Goal: Task Accomplishment & Management: Use online tool/utility

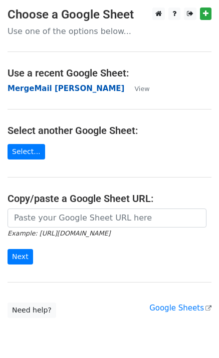
click at [46, 90] on strong "MergeMail [PERSON_NAME]" at bounding box center [66, 88] width 117 height 9
click at [70, 89] on strong "MergeMail [PERSON_NAME]" at bounding box center [66, 88] width 117 height 9
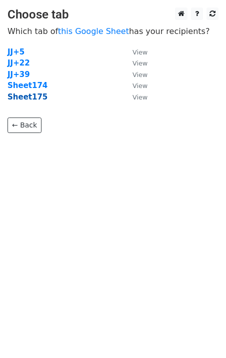
click at [33, 96] on strong "Sheet175" at bounding box center [28, 97] width 40 height 9
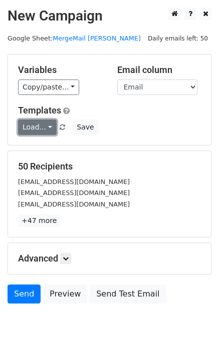
click at [38, 128] on link "Load..." at bounding box center [37, 128] width 39 height 16
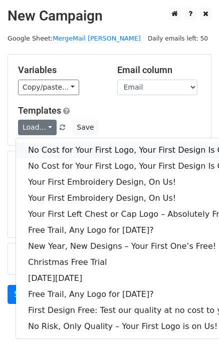
click at [48, 142] on link "No Cost for Your First Logo, Your First Design Is On Us!" at bounding box center [136, 150] width 240 height 16
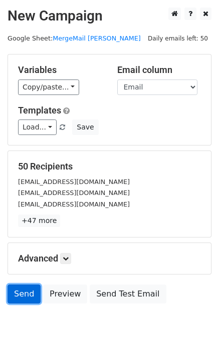
click at [25, 299] on link "Send" at bounding box center [24, 294] width 33 height 19
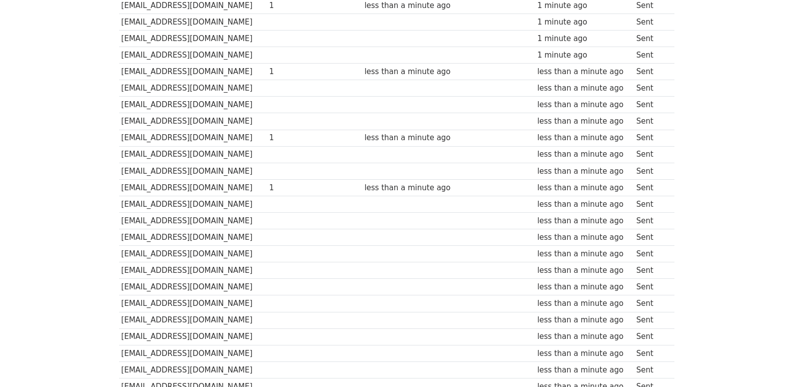
scroll to position [696, 0]
